Goal: Task Accomplishment & Management: Use online tool/utility

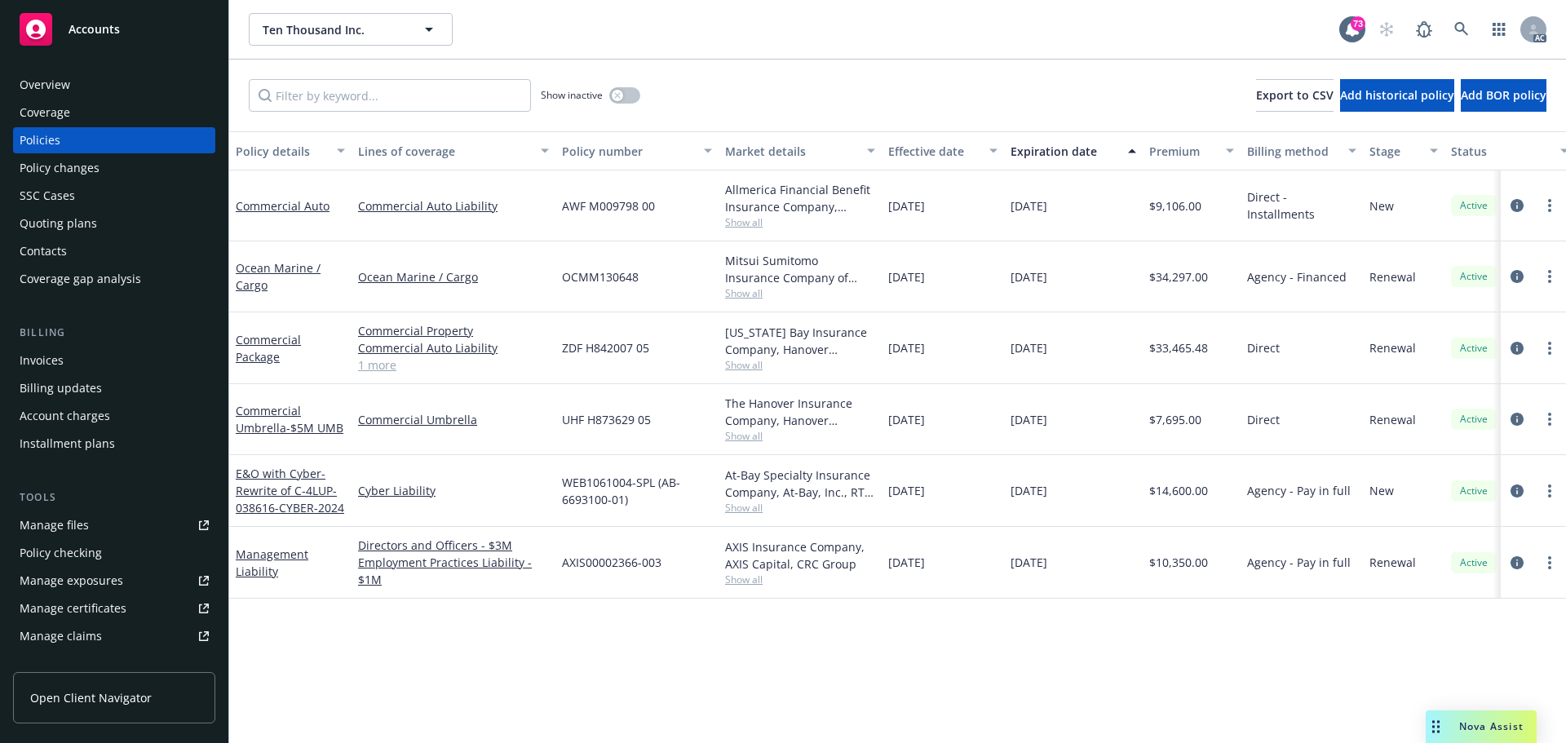
click at [713, 38] on div "Ten Thousand Inc. Ten Thousand Inc." at bounding box center [794, 29] width 1091 height 33
drag, startPoint x: 1019, startPoint y: 282, endPoint x: 1069, endPoint y: 286, distance: 50.7
click at [1069, 286] on div "[DATE]" at bounding box center [1073, 276] width 139 height 71
copy span "[DATE]"
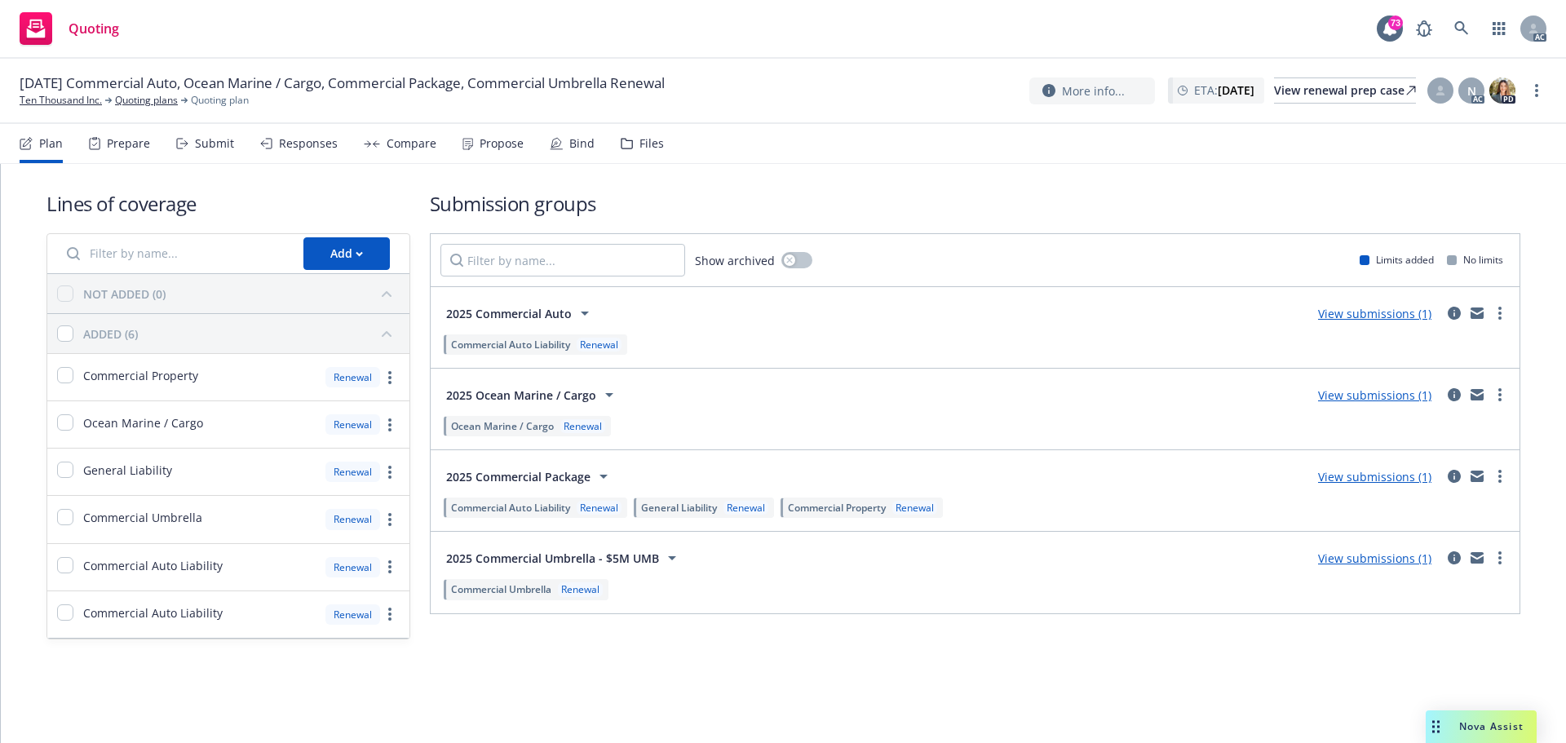
click at [228, 144] on div "Submit" at bounding box center [214, 143] width 39 height 13
